Goal: Transaction & Acquisition: Register for event/course

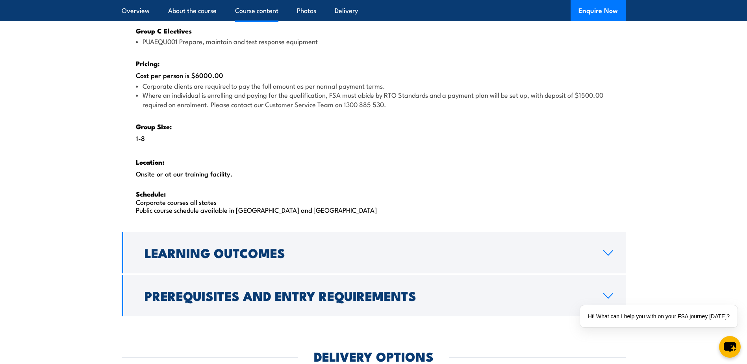
scroll to position [1259, 0]
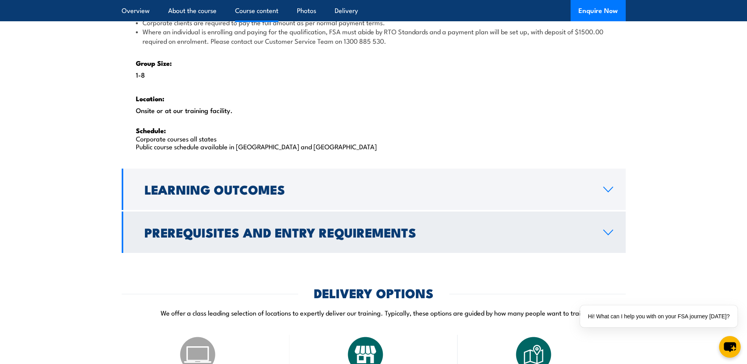
click at [609, 233] on icon at bounding box center [607, 232] width 9 height 5
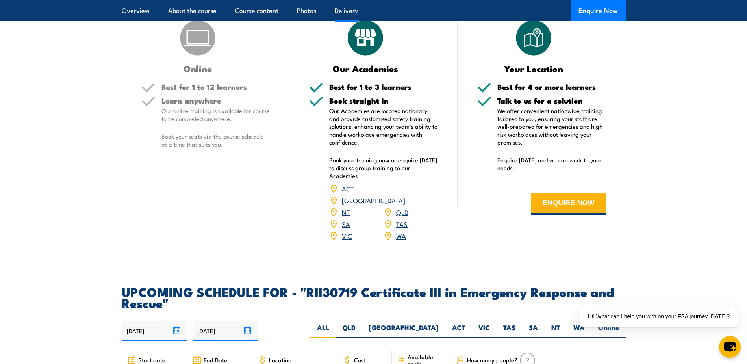
scroll to position [1221, 0]
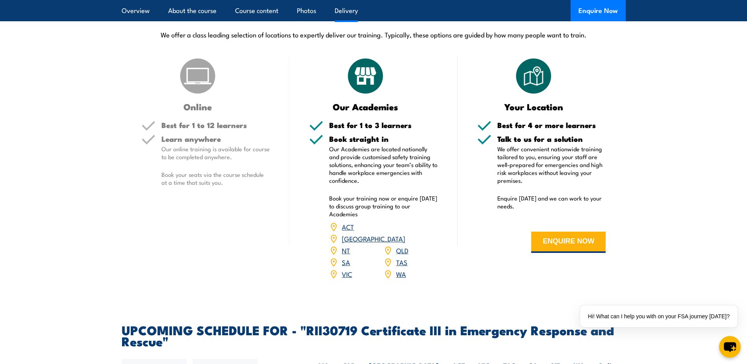
click at [399, 269] on link "WA" at bounding box center [401, 273] width 10 height 9
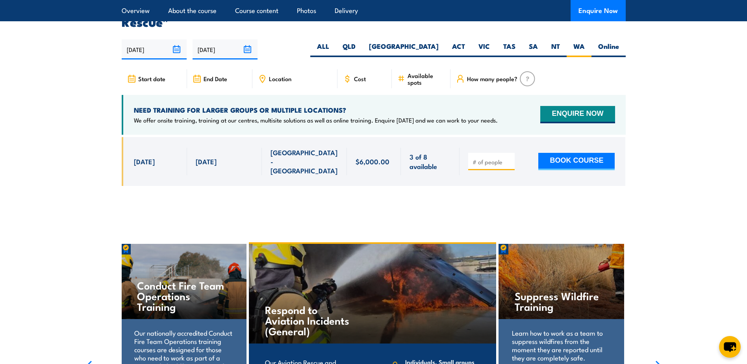
scroll to position [1889, 0]
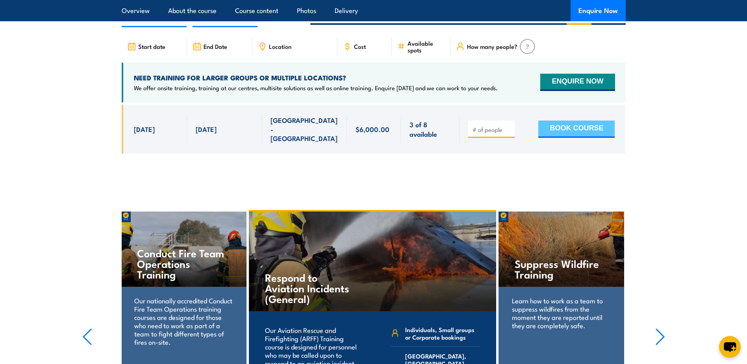
click at [571, 120] on button "BOOK COURSE" at bounding box center [576, 128] width 76 height 17
type input "1"
click at [507, 126] on input "1" at bounding box center [491, 130] width 39 height 8
click at [569, 120] on button "BOOK COURSE" at bounding box center [576, 128] width 76 height 17
